Goal: Information Seeking & Learning: Learn about a topic

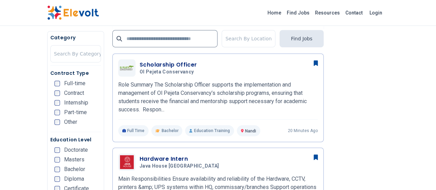
scroll to position [179, 0]
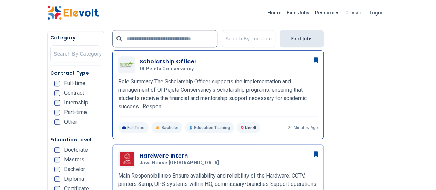
click at [260, 67] on div "Scholarship Officer Ol Pejeta Conservancy 10/14/2025 11/13/2025" at bounding box center [228, 65] width 178 height 14
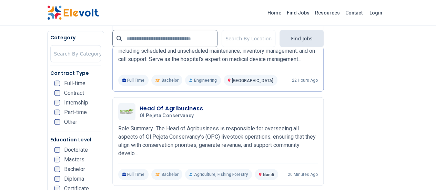
scroll to position [872, 0]
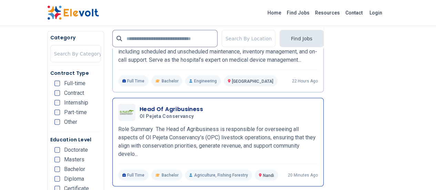
click at [219, 105] on div "Head Of Agribusiness Ol Pejeta Conservancy 10/14/2025 11/13/2025" at bounding box center [228, 112] width 178 height 14
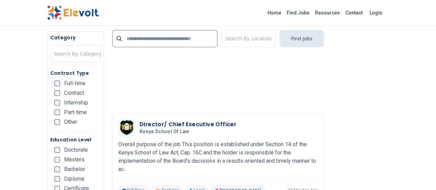
scroll to position [1134, 0]
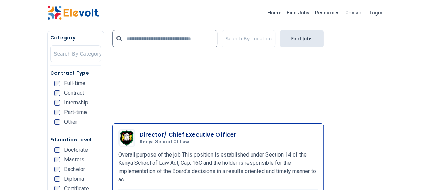
click at [191, 139] on h5 "Kenya School of Law" at bounding box center [186, 142] width 94 height 6
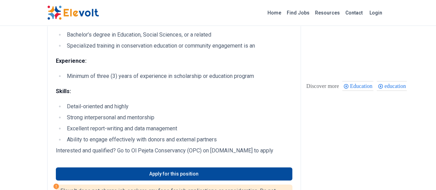
scroll to position [356, 0]
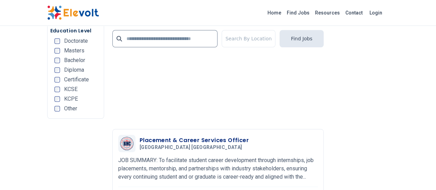
scroll to position [1612, 0]
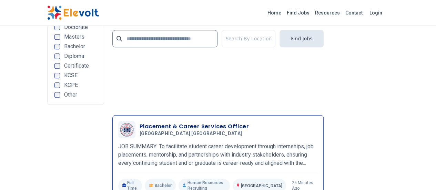
click at [202, 131] on span "[GEOGRAPHIC_DATA] [GEOGRAPHIC_DATA]" at bounding box center [190, 134] width 102 height 6
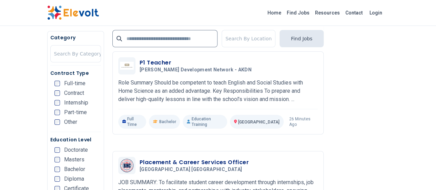
scroll to position [1289, 0]
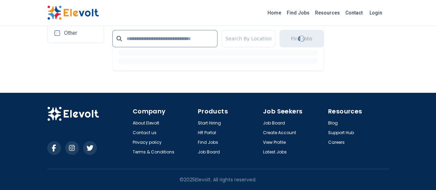
scroll to position [1389, 0]
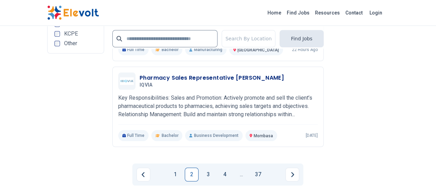
scroll to position [1614, 0]
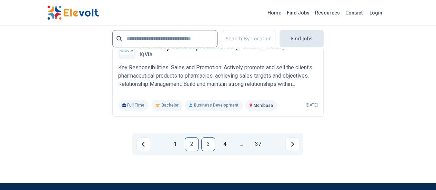
click at [206, 137] on link "3" at bounding box center [208, 144] width 14 height 14
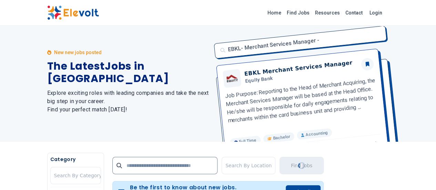
scroll to position [0, 0]
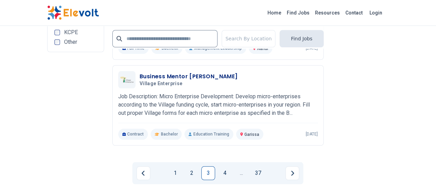
scroll to position [1612, 0]
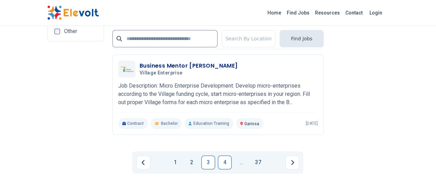
click at [225, 155] on link "4" at bounding box center [225, 162] width 14 height 14
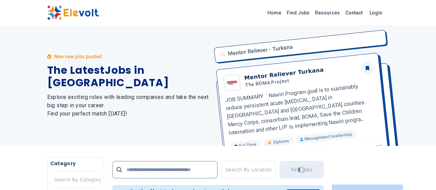
scroll to position [0, 0]
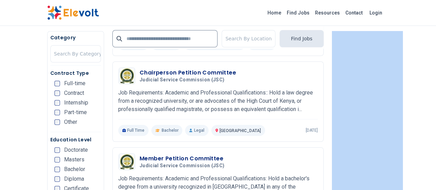
scroll to position [263, 0]
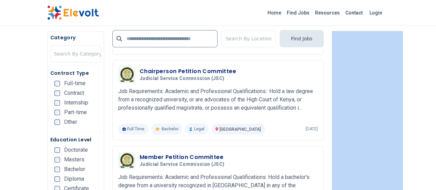
click at [50, 138] on nav "Category Search By Category Contract Type Full-time Contract Internship Part-ti…" at bounding box center [75, 129] width 51 height 190
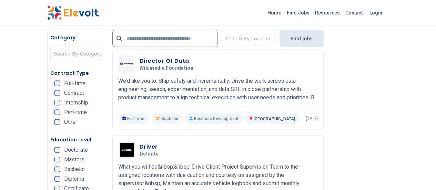
scroll to position [703, 0]
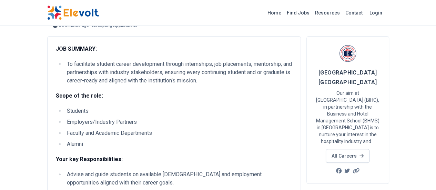
scroll to position [42, 0]
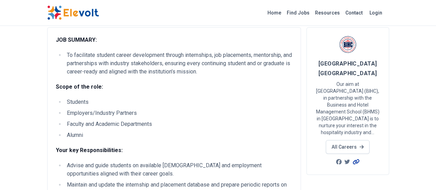
click at [359, 159] on icon at bounding box center [355, 162] width 7 height 6
